Goal: Transaction & Acquisition: Obtain resource

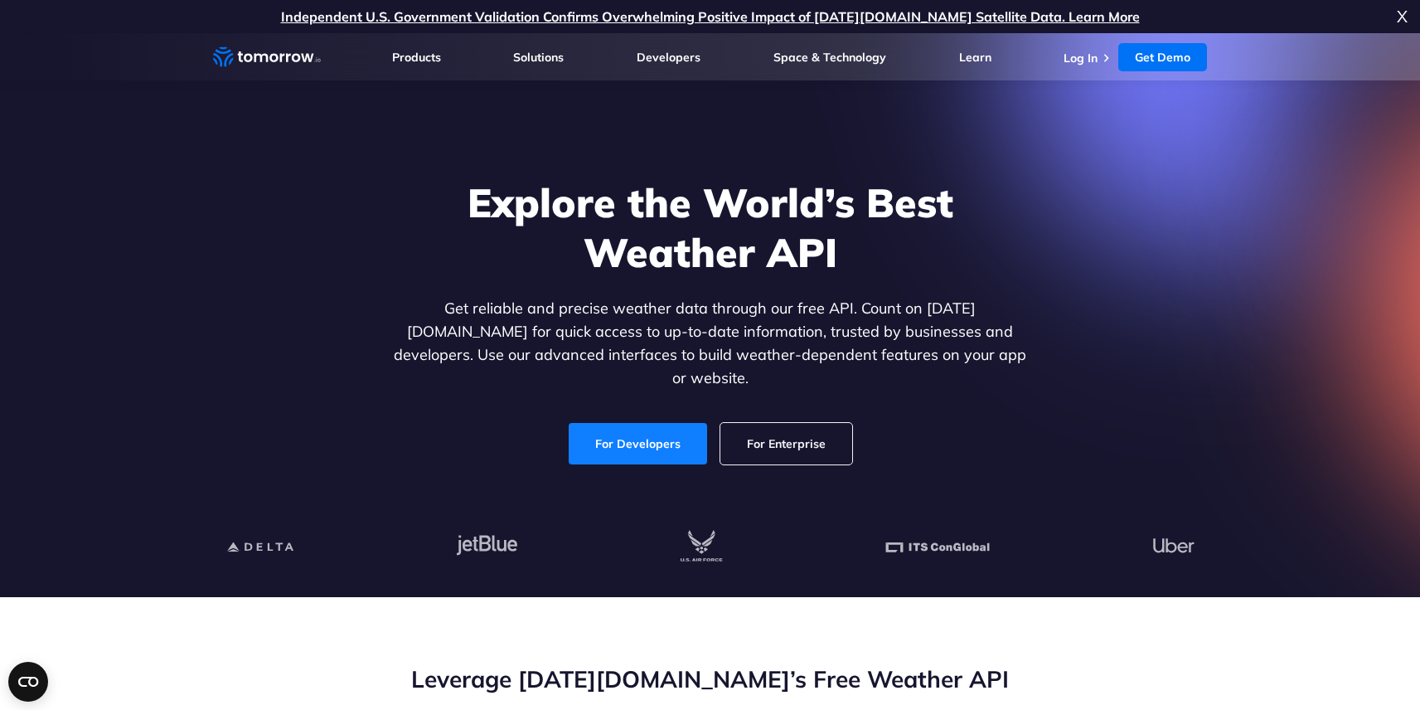
click at [648, 423] on link "For Developers" at bounding box center [638, 443] width 138 height 41
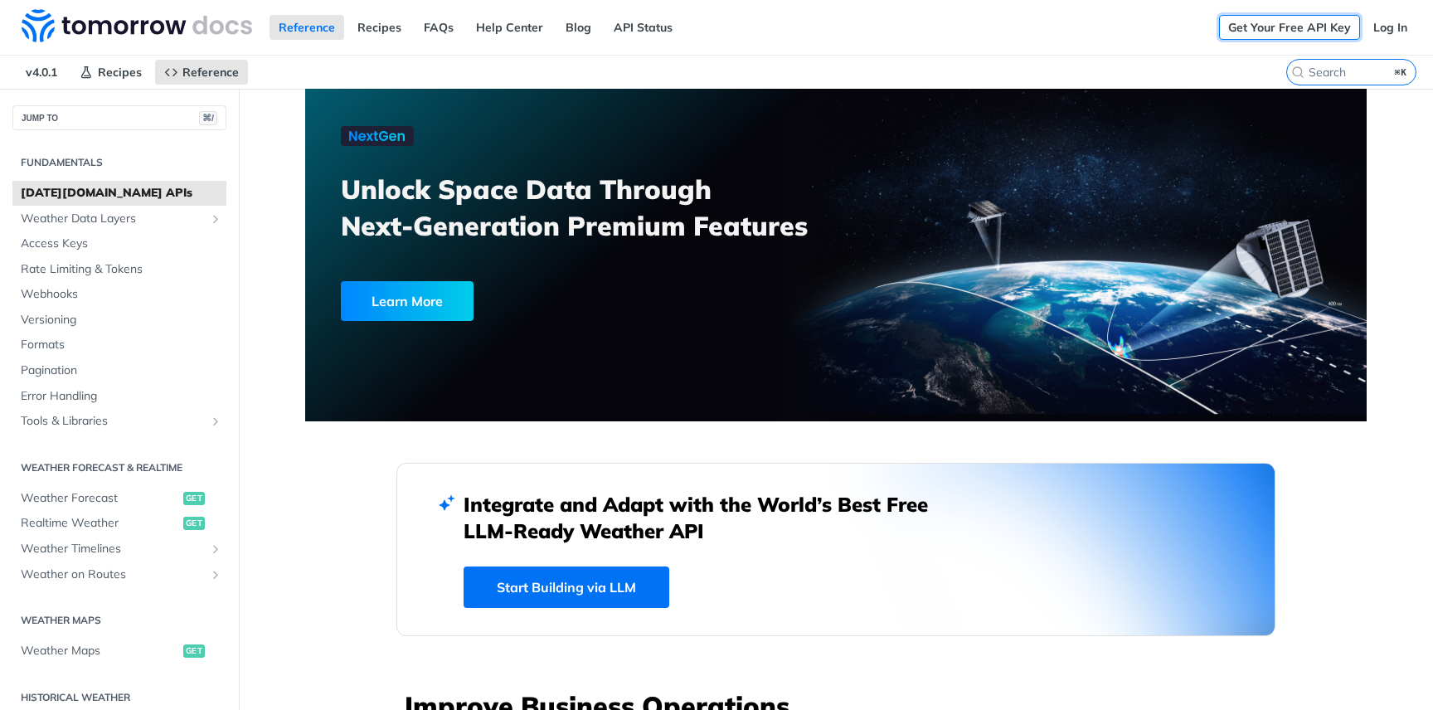
click at [1254, 22] on link "Get Your Free API Key" at bounding box center [1289, 27] width 141 height 25
click at [1307, 37] on link "Get Your Free API Key" at bounding box center [1289, 27] width 141 height 25
